Goal: Information Seeking & Learning: Learn about a topic

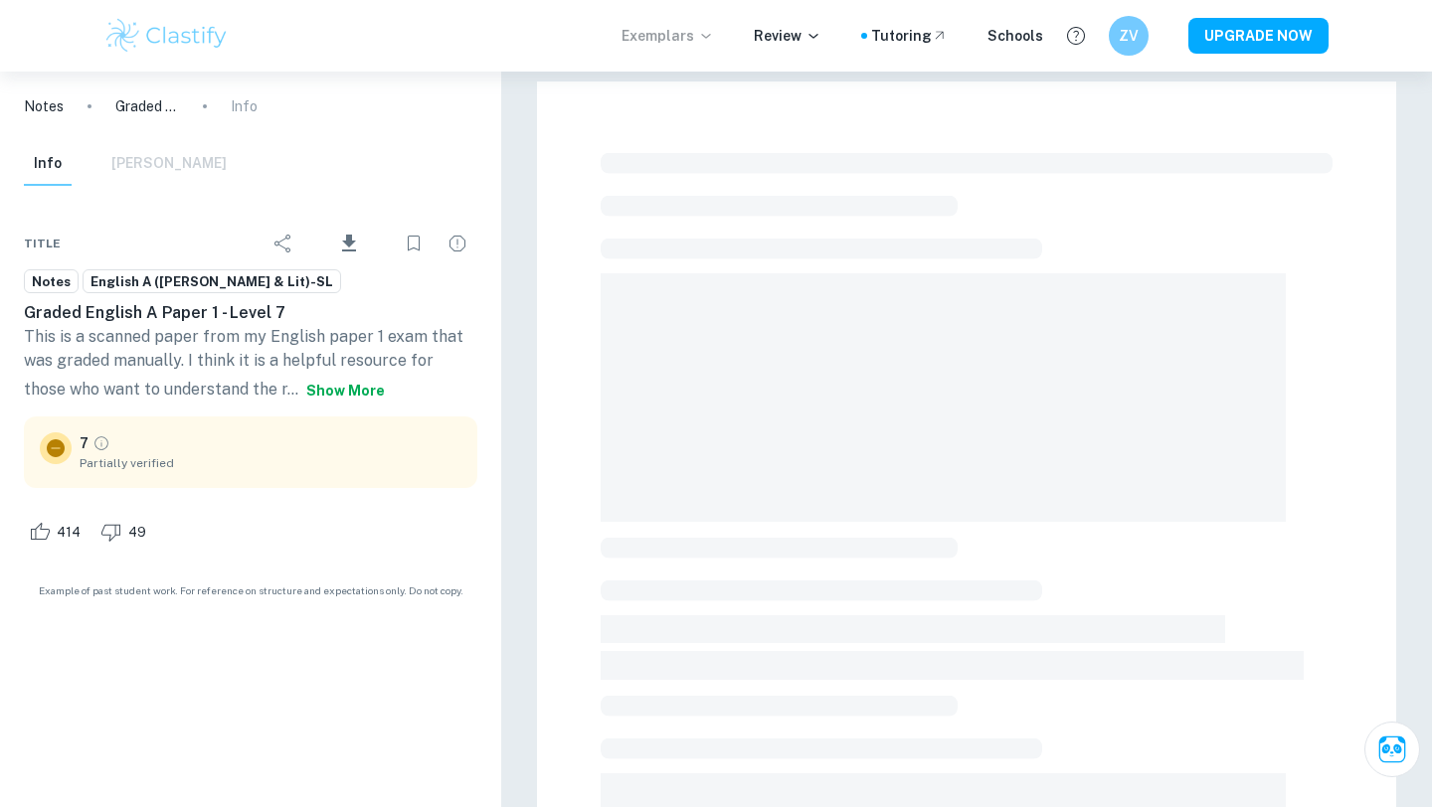
click at [703, 46] on p "Exemplars" at bounding box center [667, 36] width 92 height 22
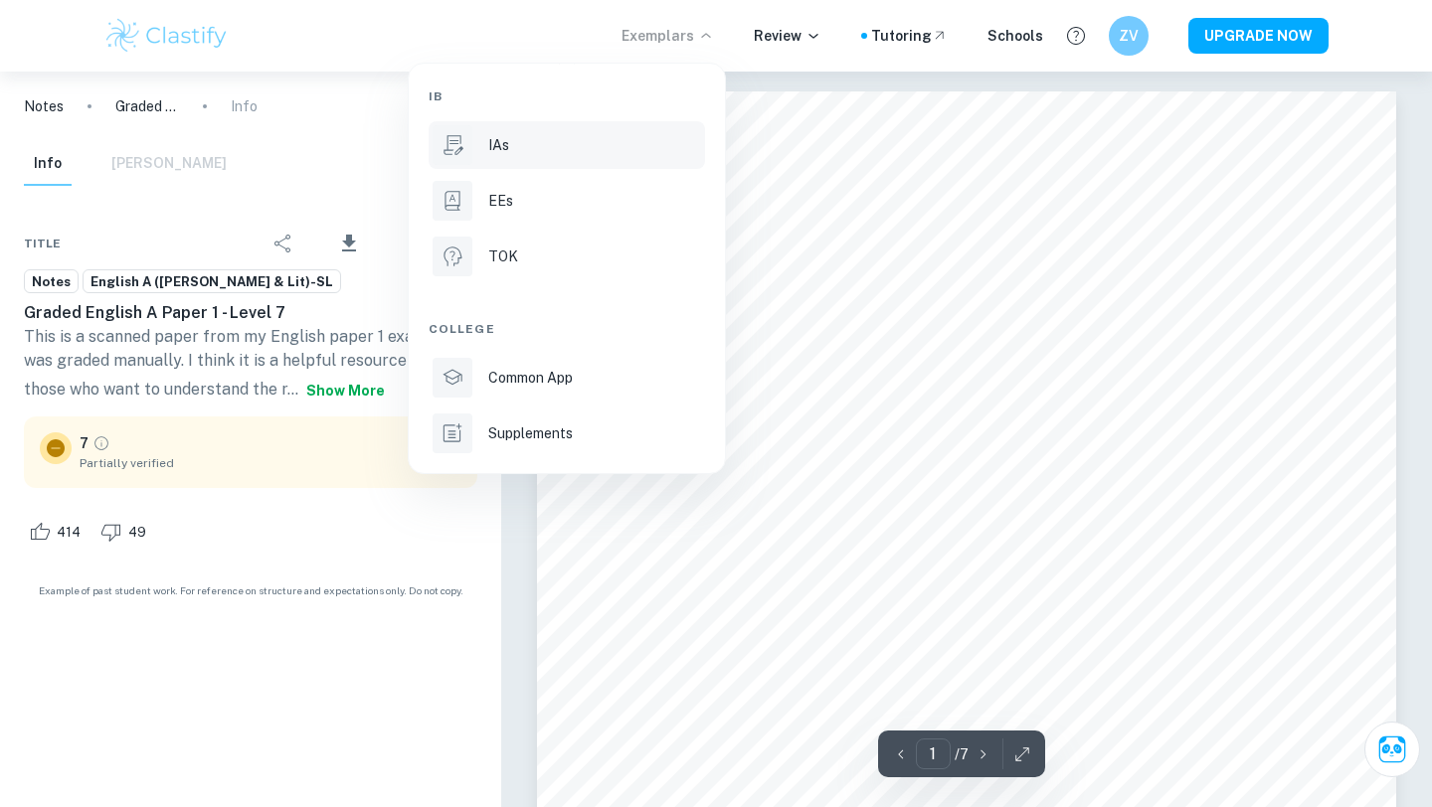
click at [466, 161] on div at bounding box center [452, 145] width 40 height 40
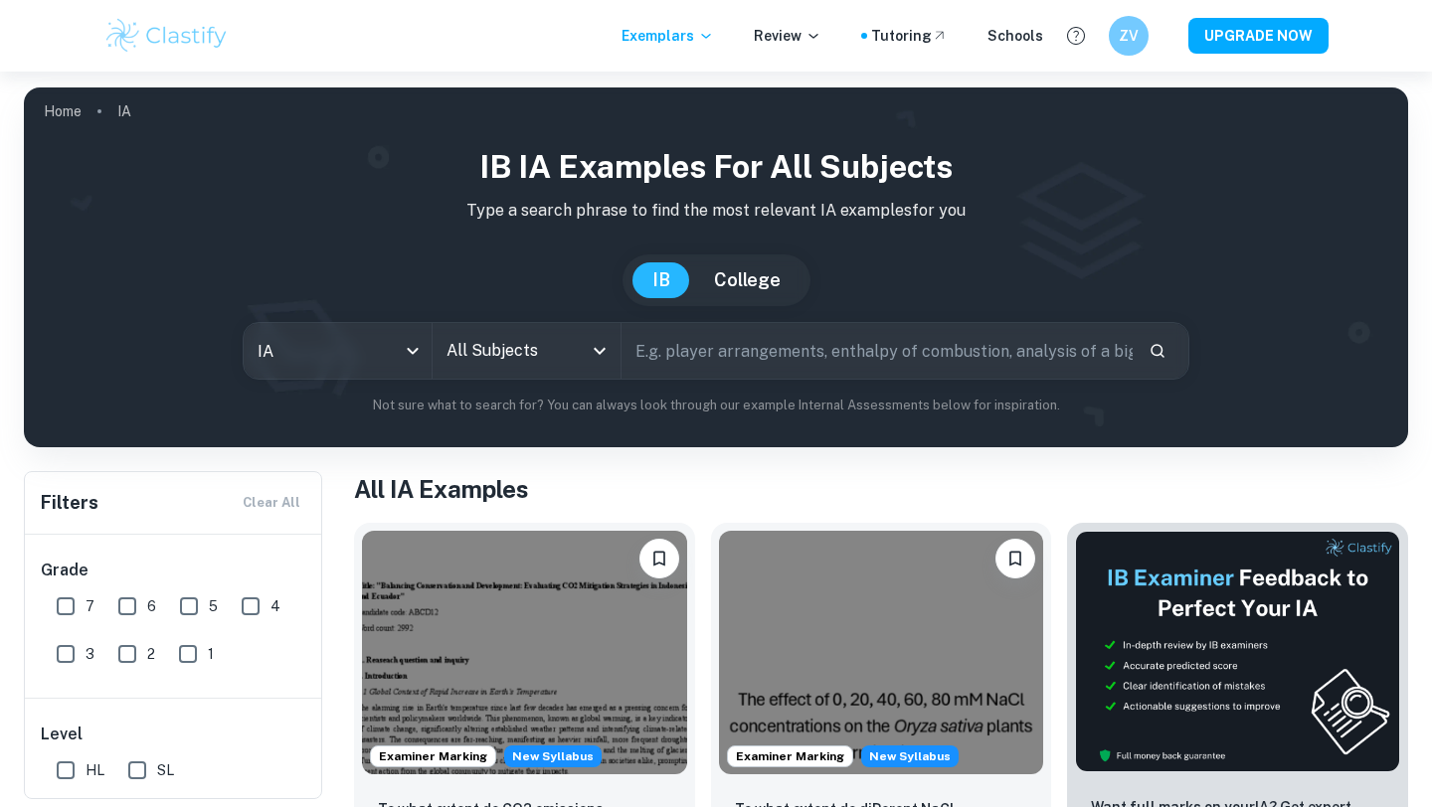
click at [527, 332] on input "All Subjects" at bounding box center [511, 351] width 140 height 38
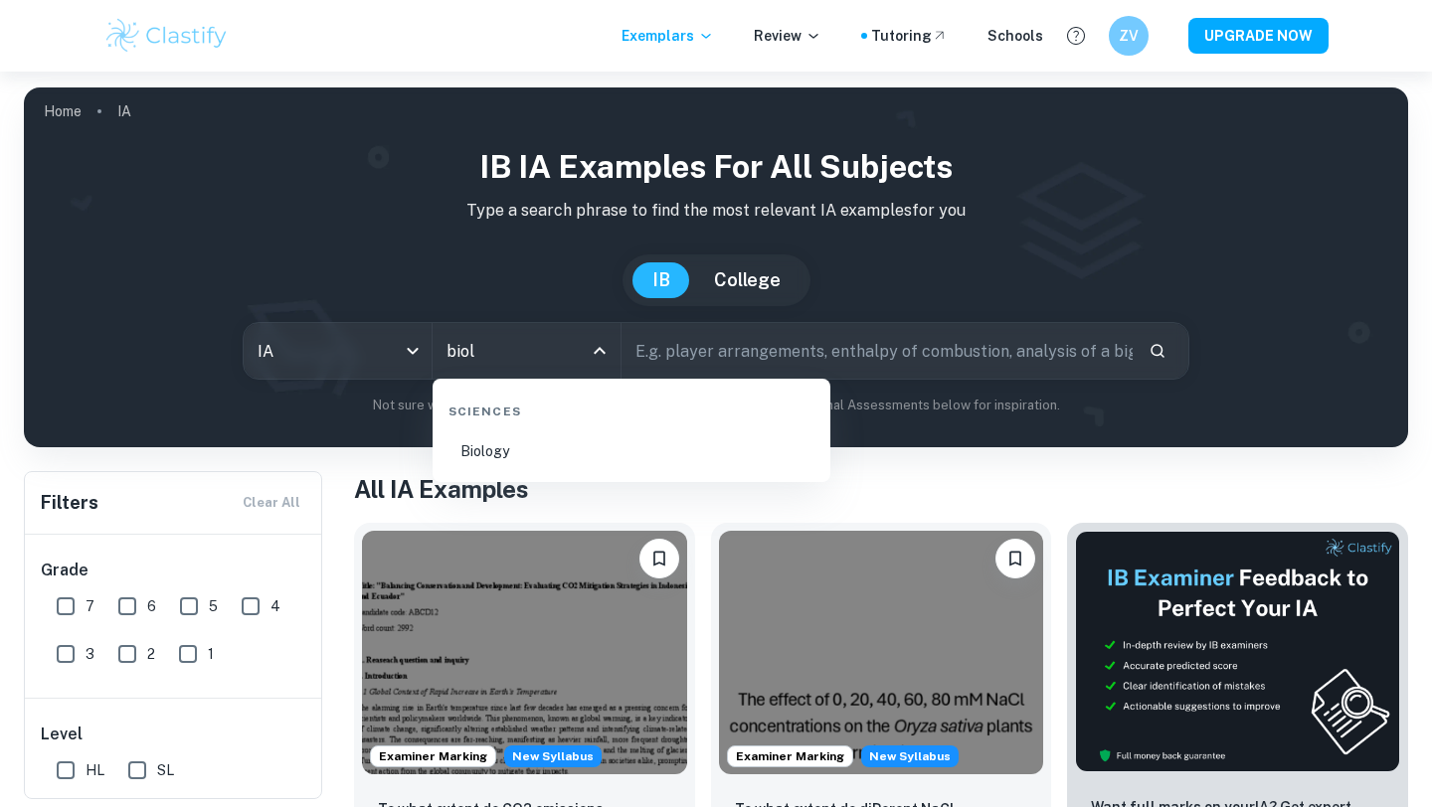
click at [574, 444] on li "Biology" at bounding box center [631, 452] width 382 height 46
type input "Biology"
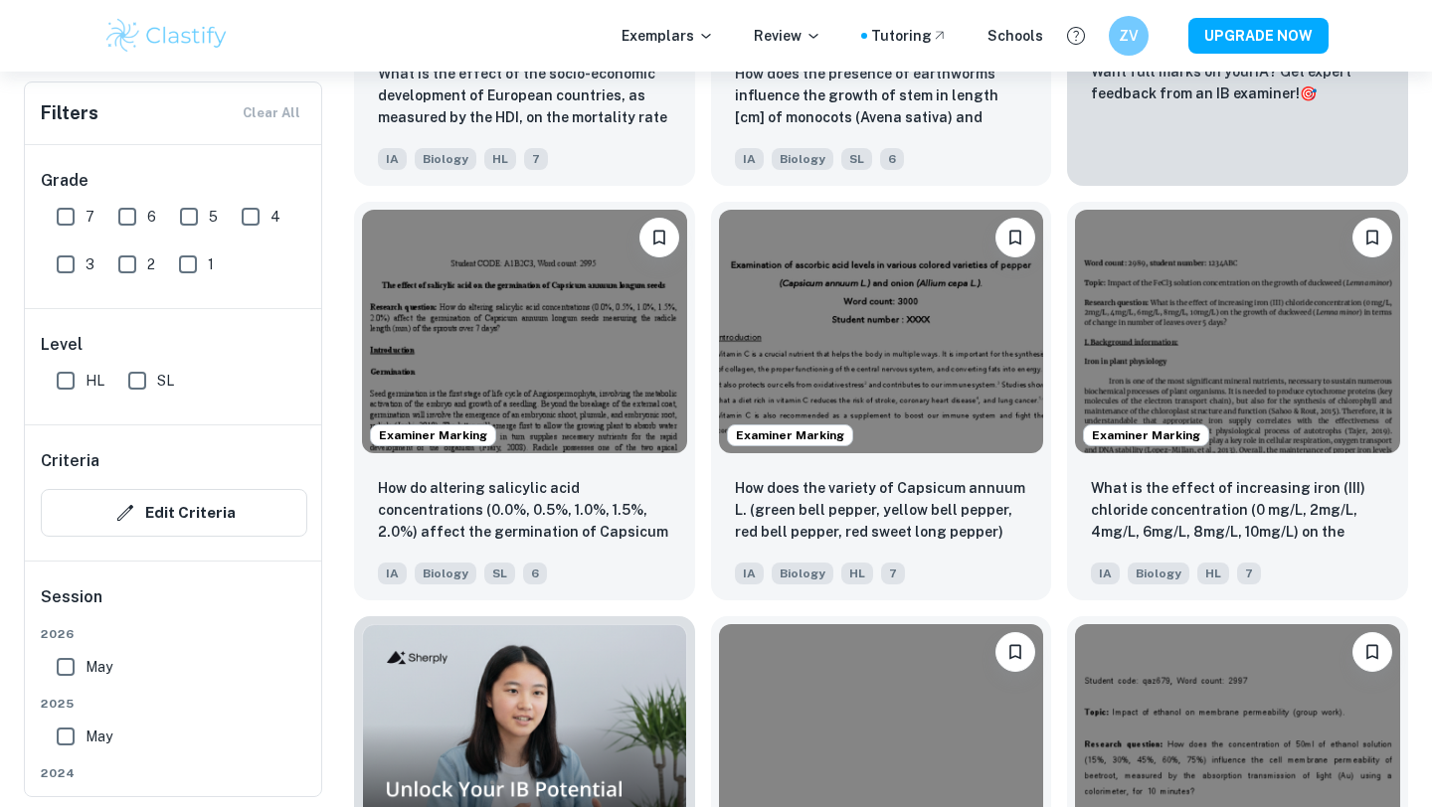
scroll to position [945, 0]
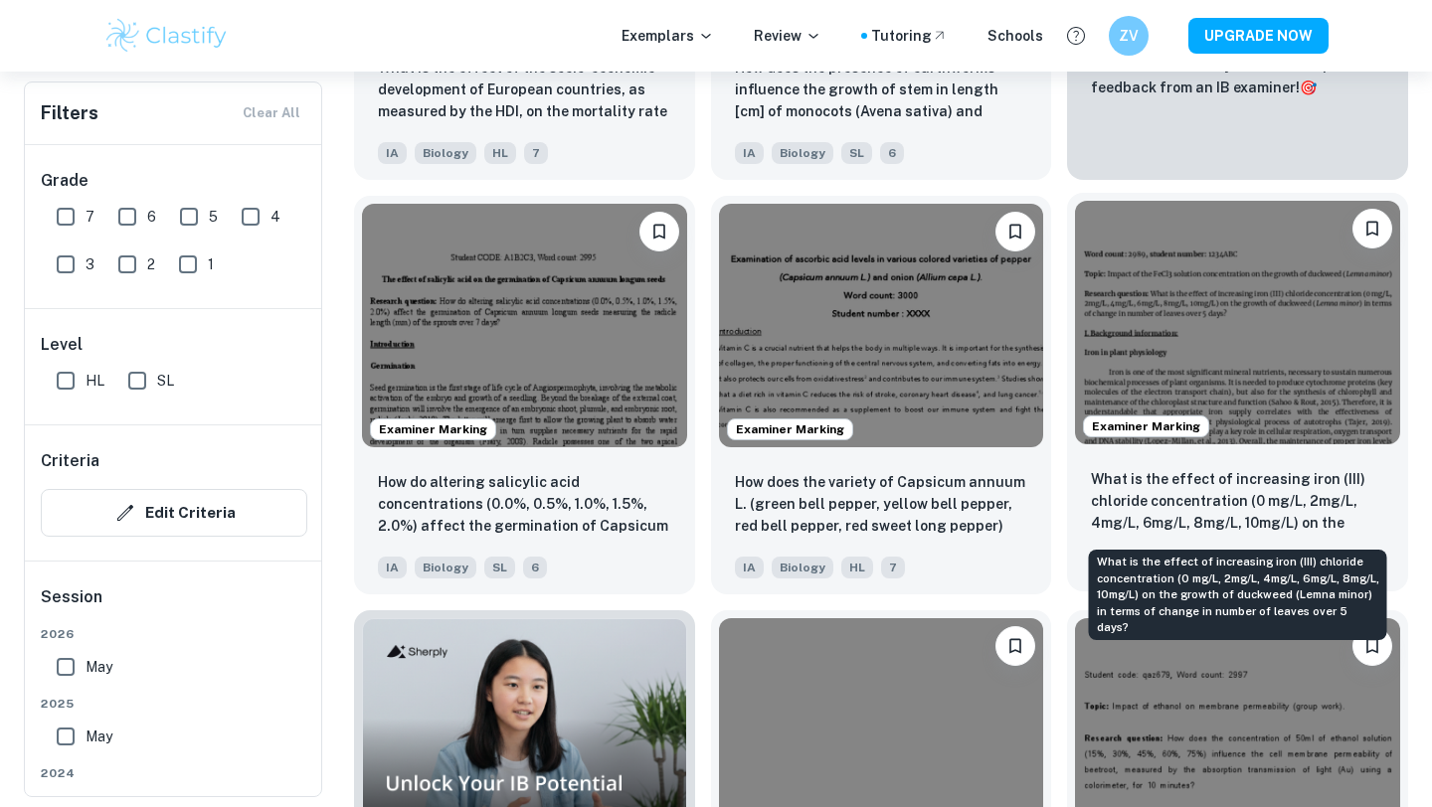
click at [1249, 503] on p "What is the effect of increasing iron (III) chloride concentration (0 mg/L, 2mg…" at bounding box center [1237, 502] width 293 height 68
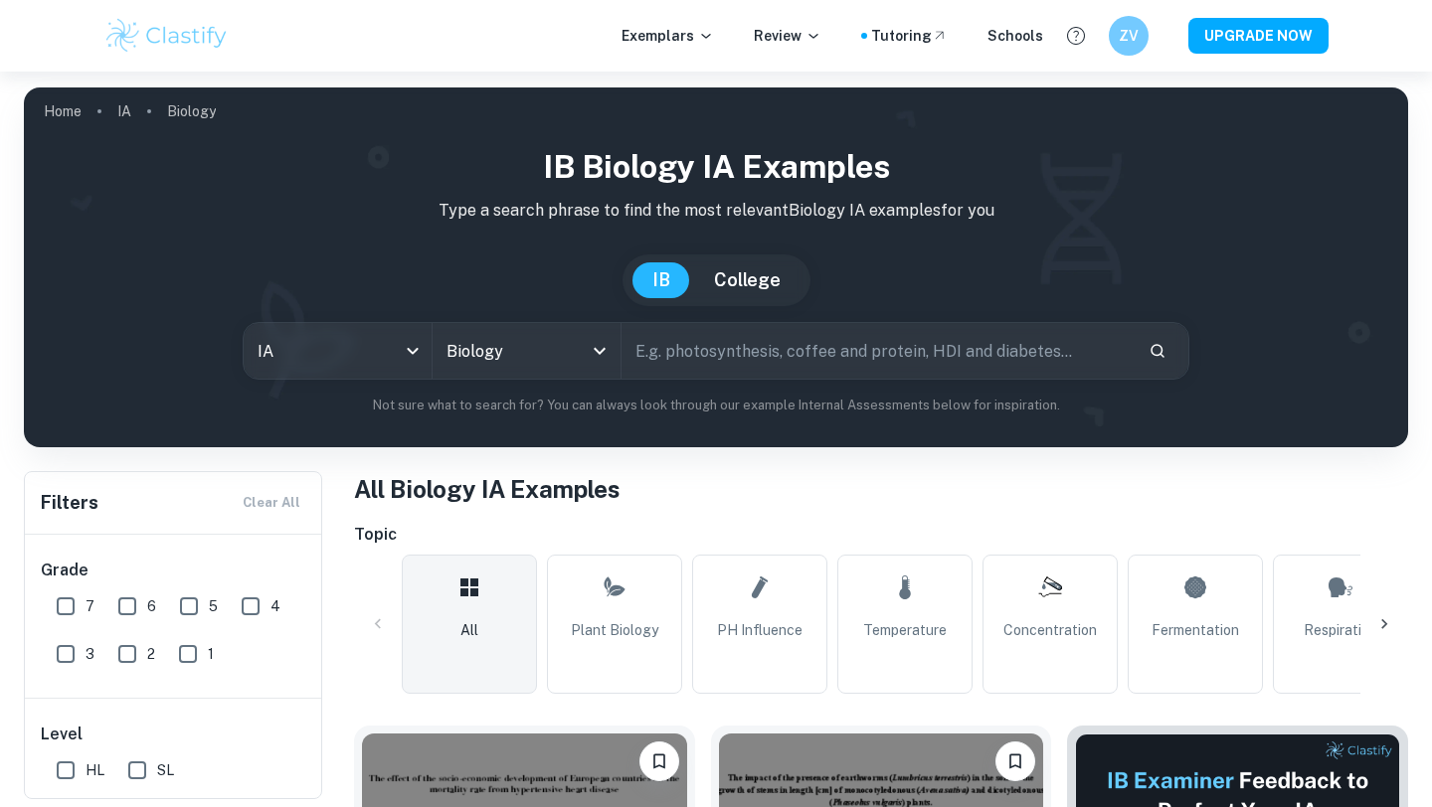
click at [769, 347] on input "text" at bounding box center [876, 351] width 511 height 56
type input "yeast fermentation"
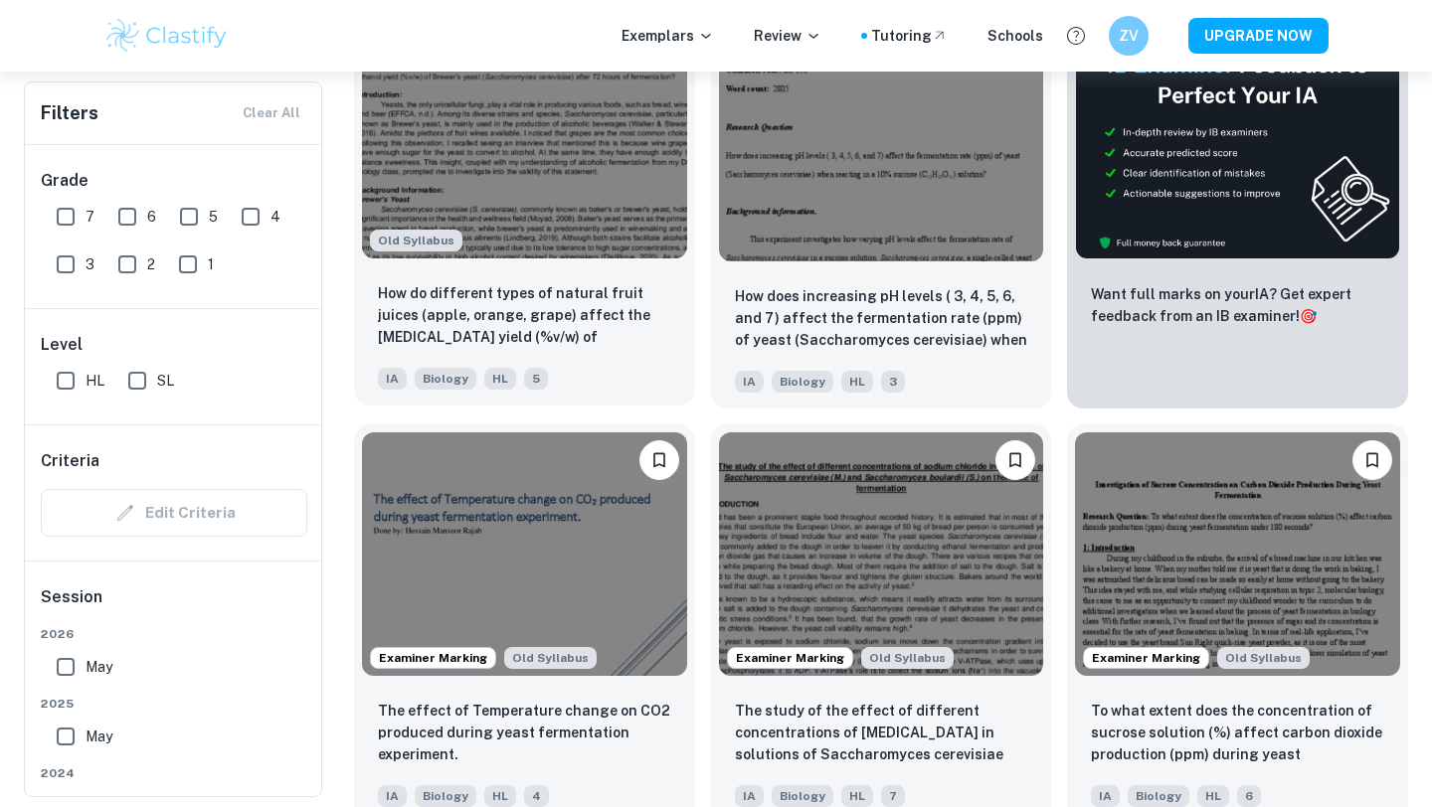
scroll to position [741, 0]
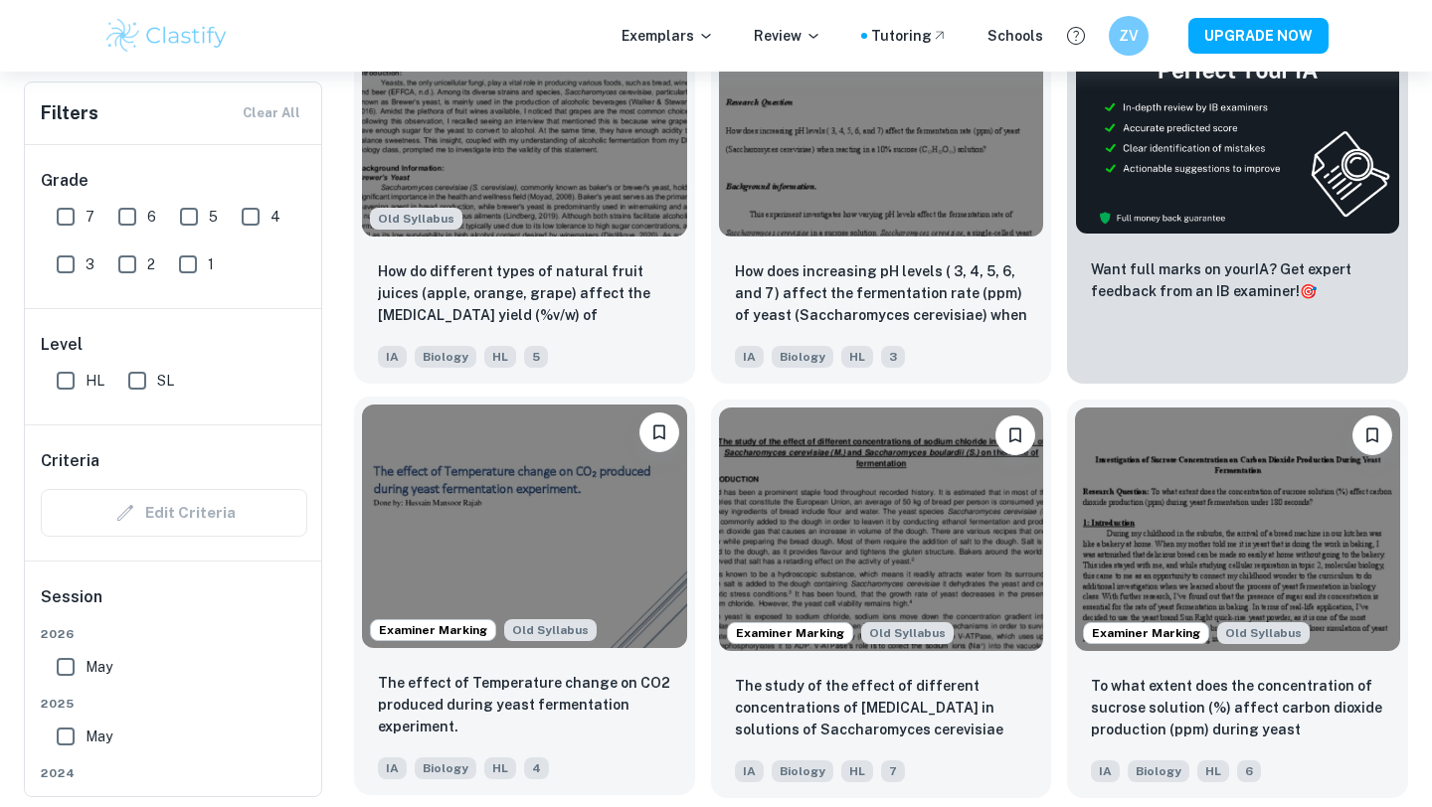
click at [547, 520] on img at bounding box center [524, 527] width 325 height 244
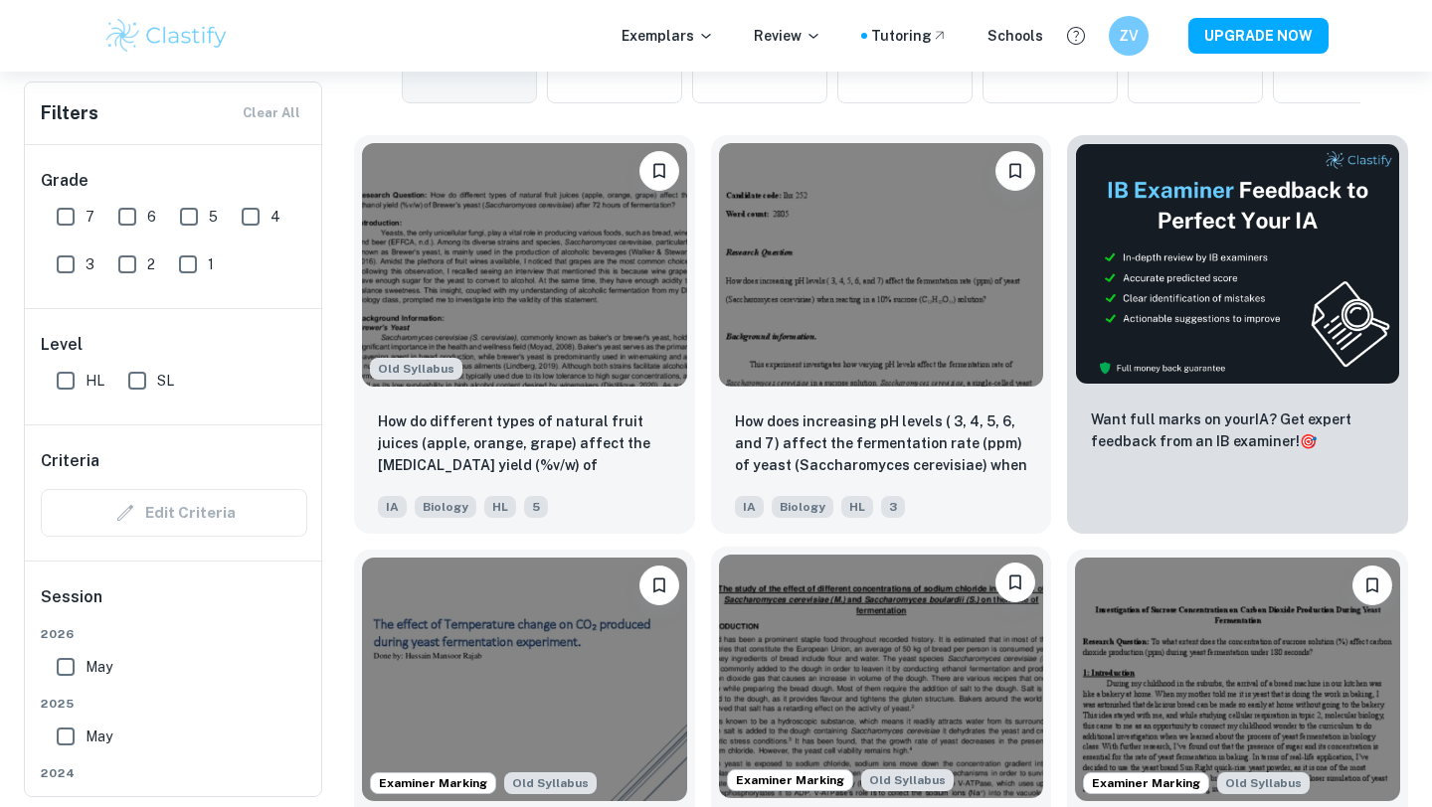
scroll to position [585, 0]
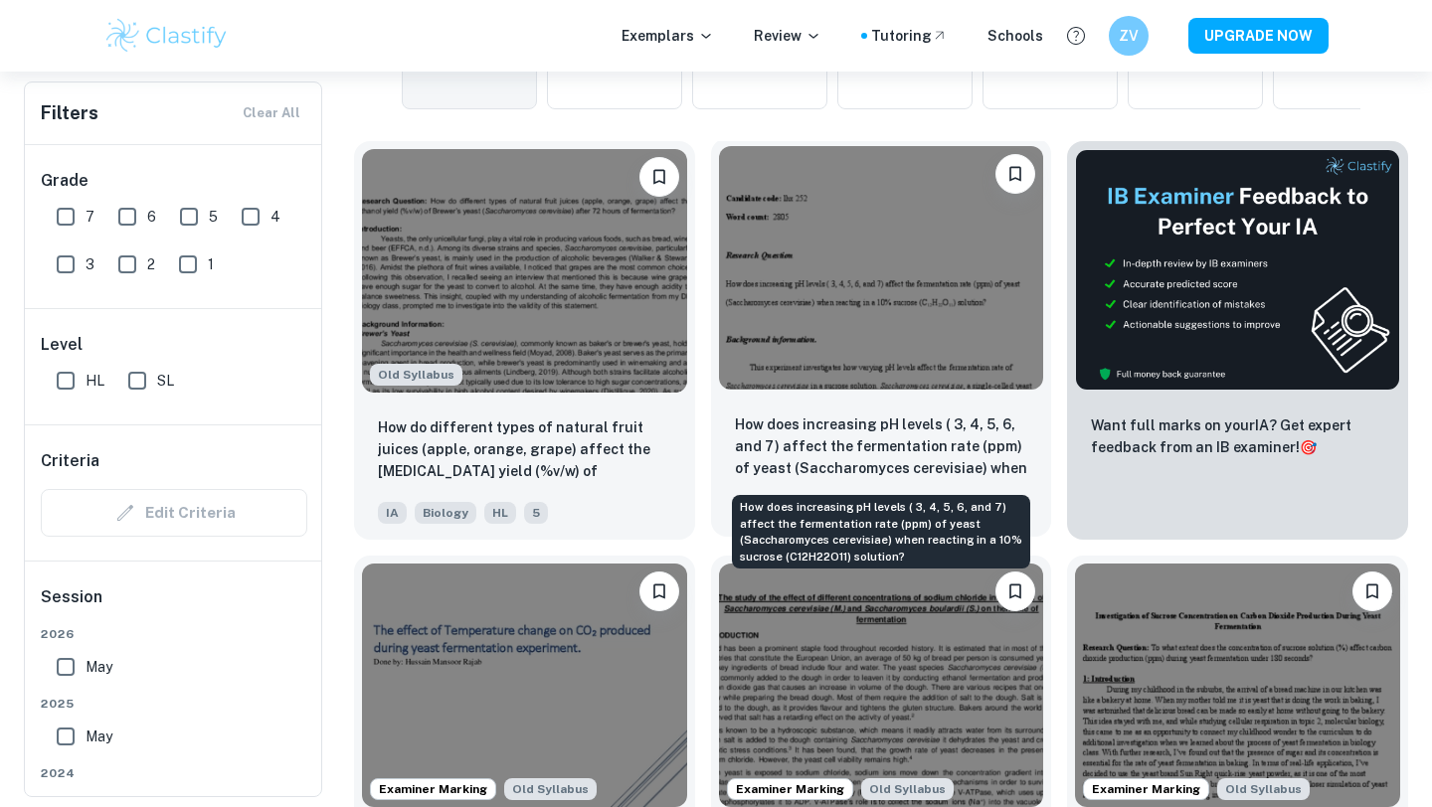
click at [773, 432] on p "How does increasing pH levels ( 3, 4, 5, 6, and 7) affect the fermentation rate…" at bounding box center [881, 448] width 293 height 68
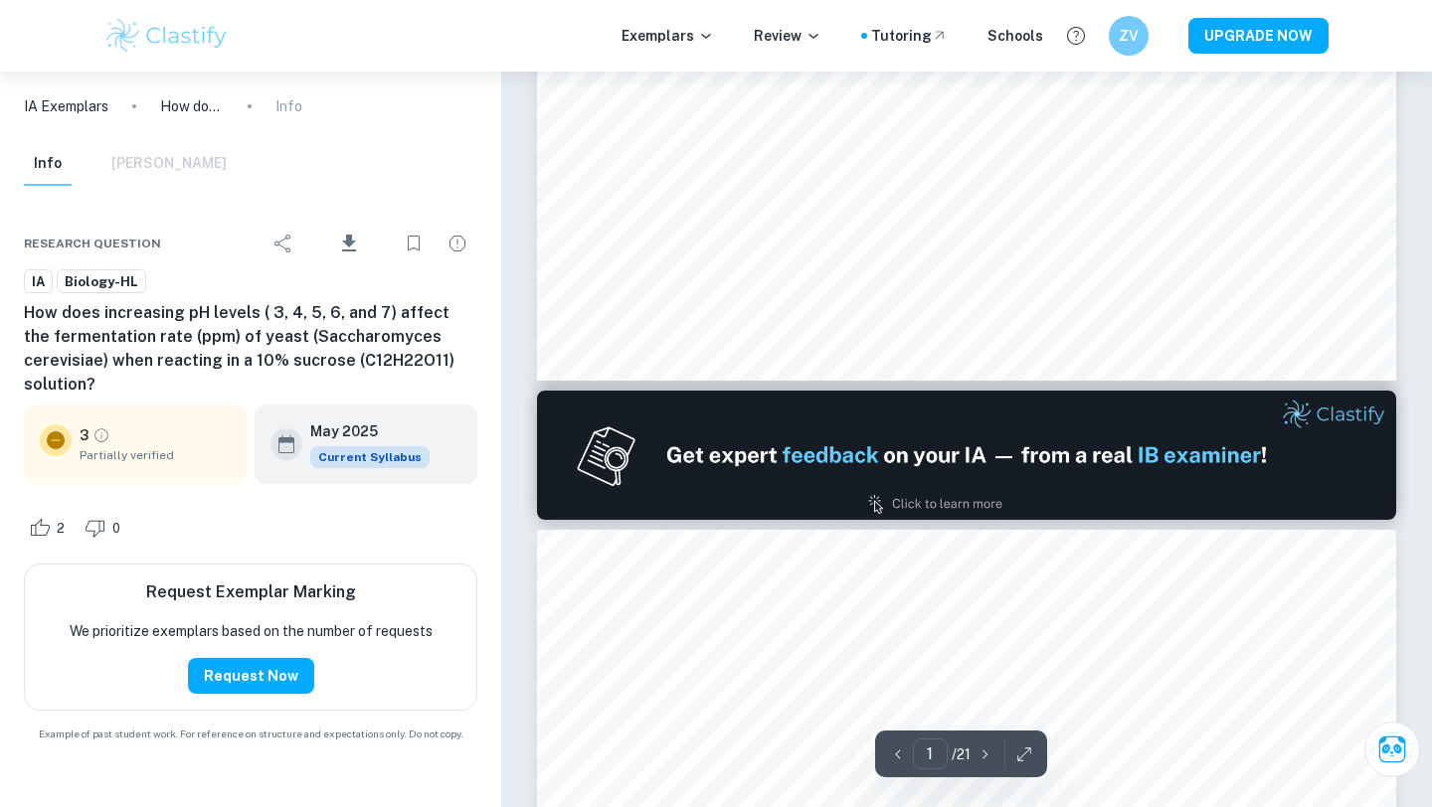
type input "2"
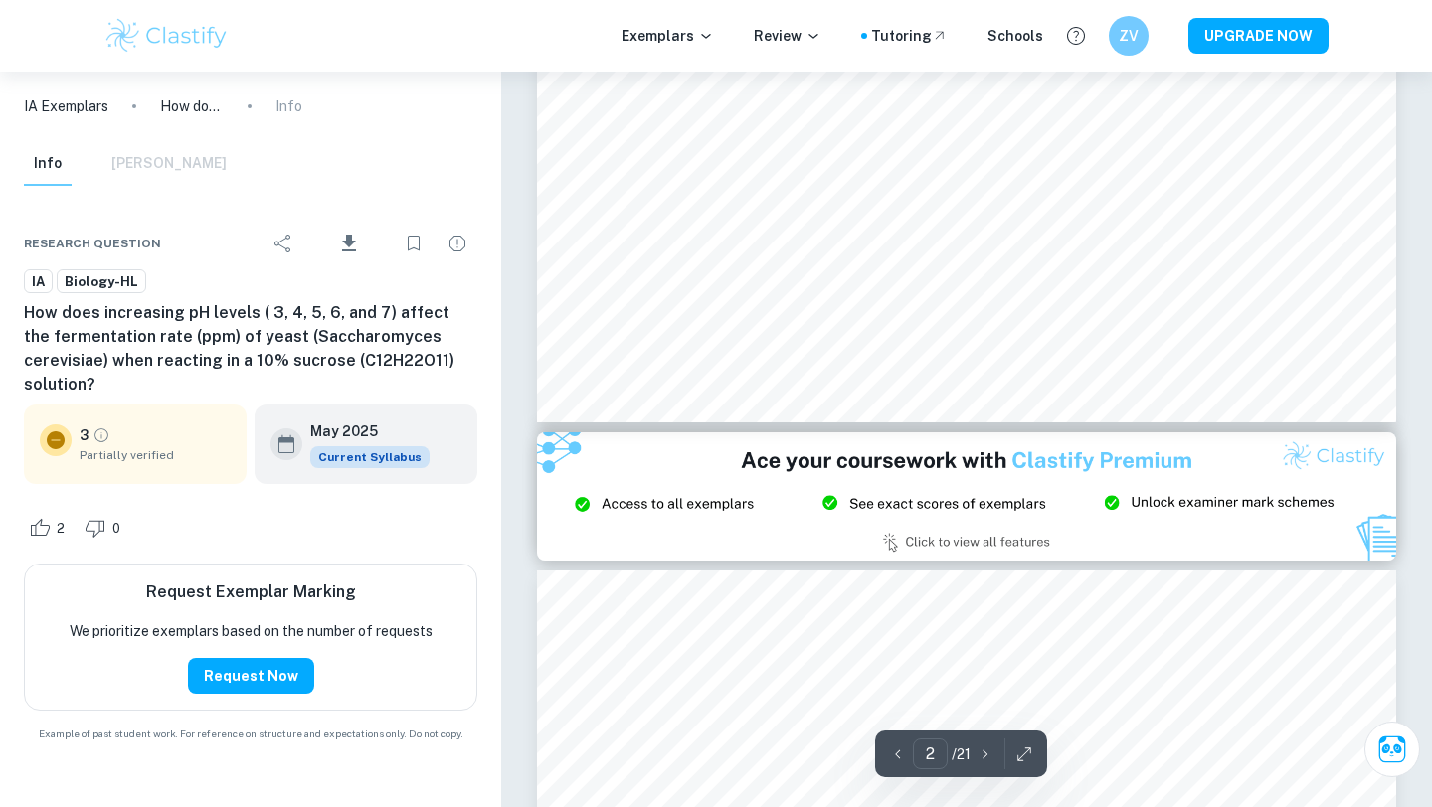
scroll to position [2045, 0]
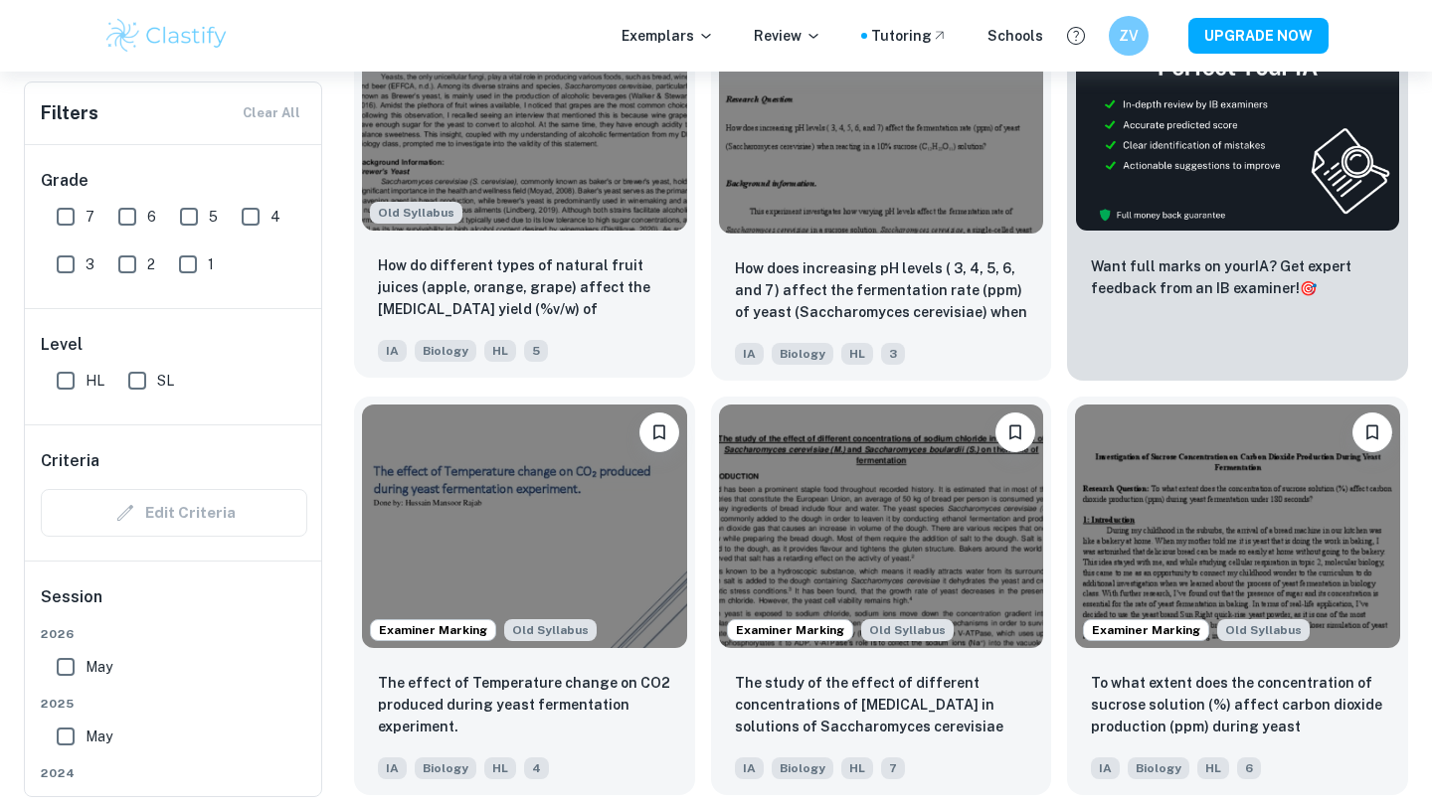
scroll to position [771, 0]
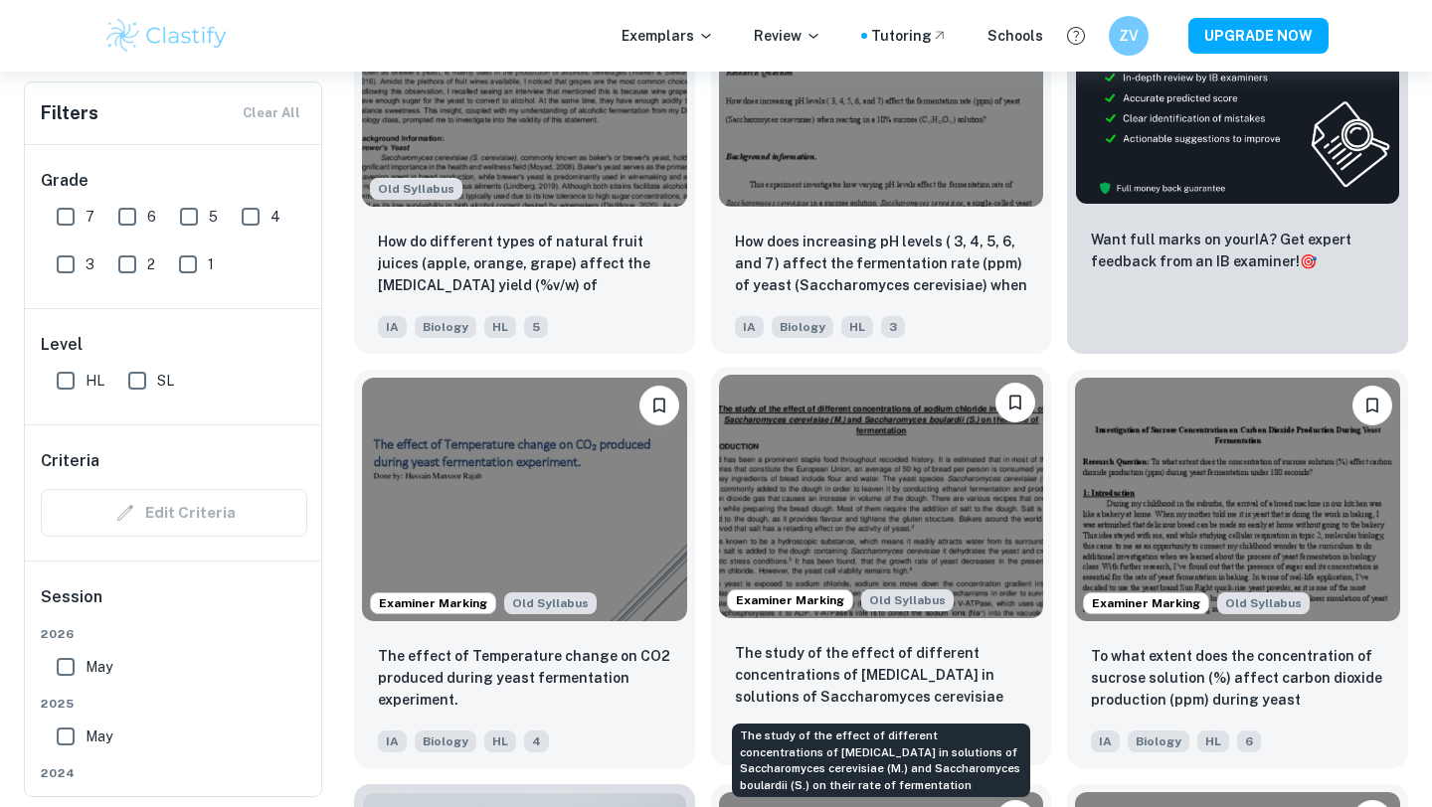
click at [932, 667] on p "The study of the effect of different concentrations of [MEDICAL_DATA] in soluti…" at bounding box center [881, 676] width 293 height 68
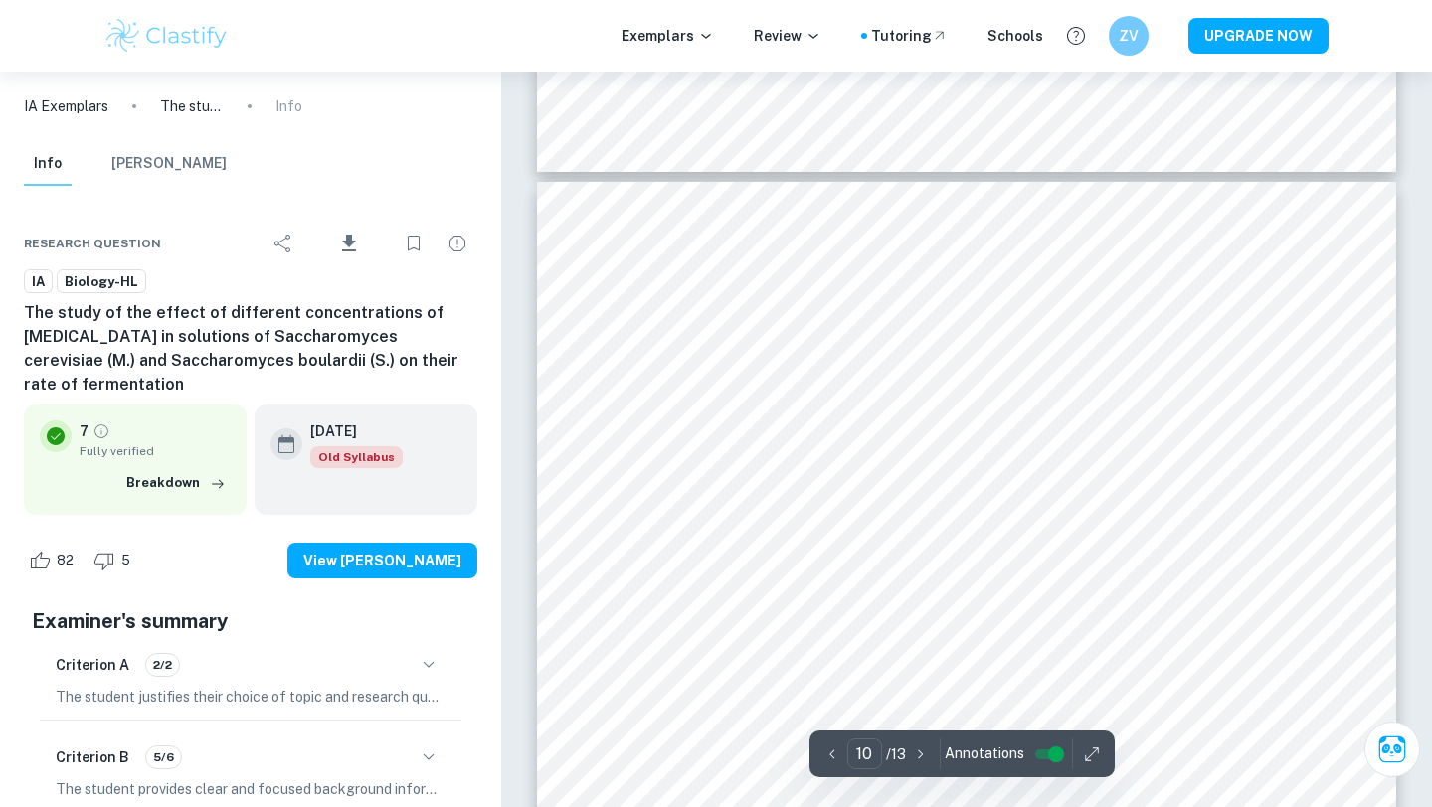
scroll to position [11587, 0]
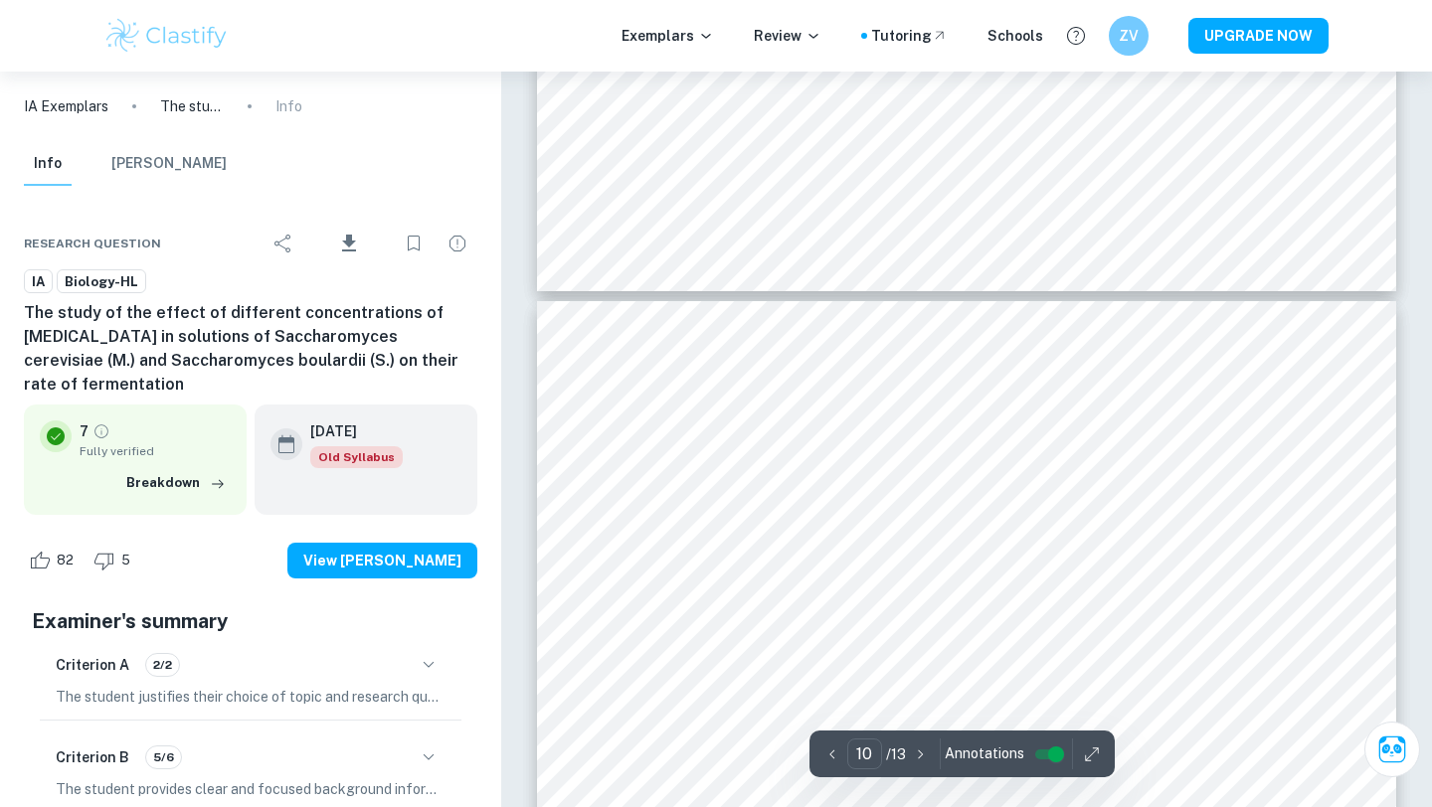
type input "9"
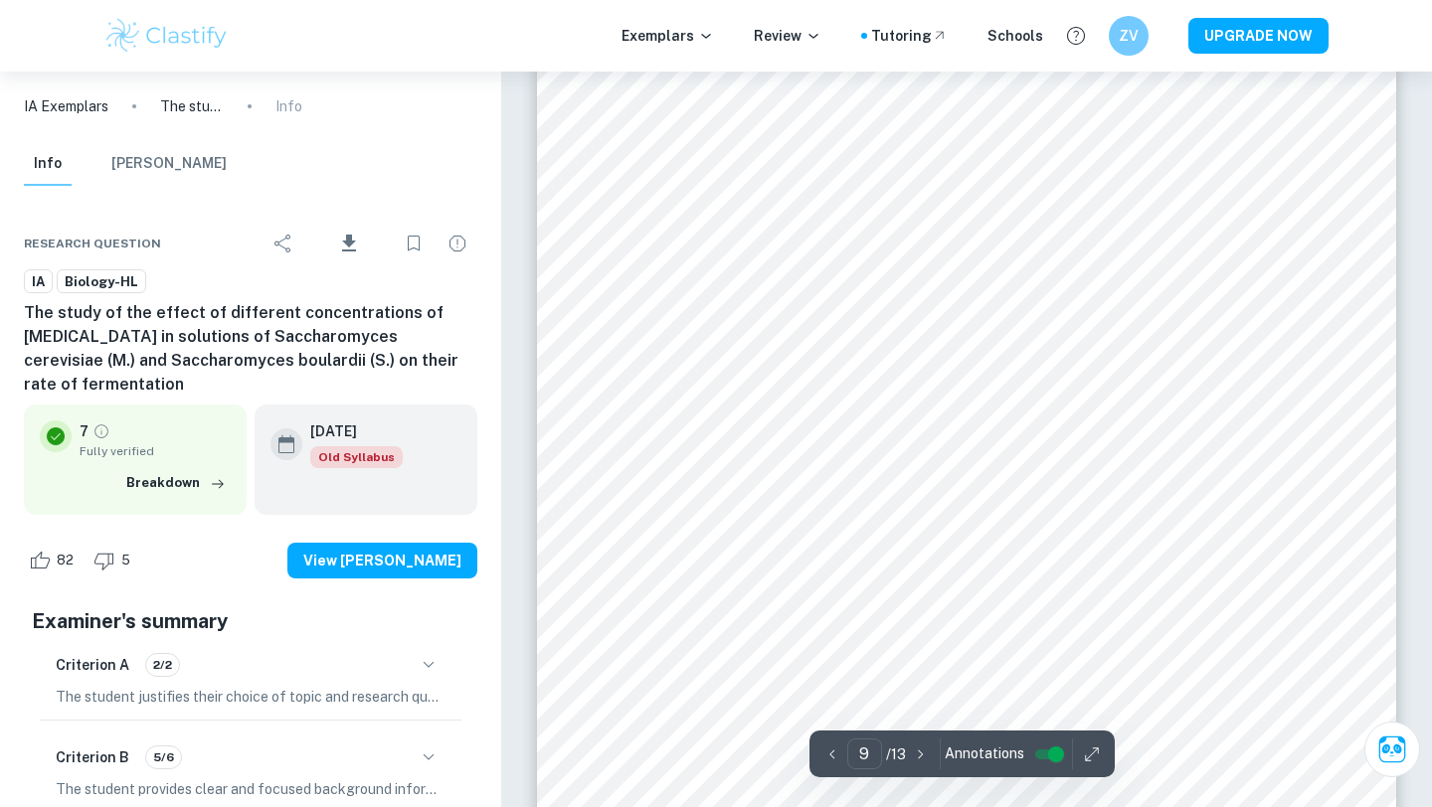
scroll to position [10657, 0]
